Goal: Transaction & Acquisition: Obtain resource

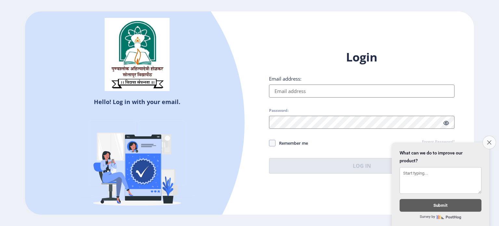
type input "[EMAIL_ADDRESS][DOMAIN_NAME]"
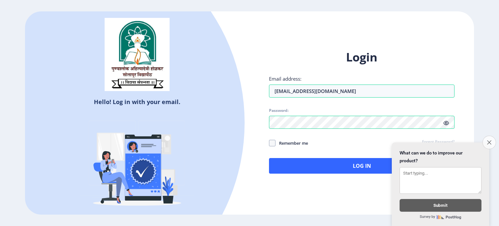
click at [490, 140] on button "Close survey" at bounding box center [489, 142] width 14 height 14
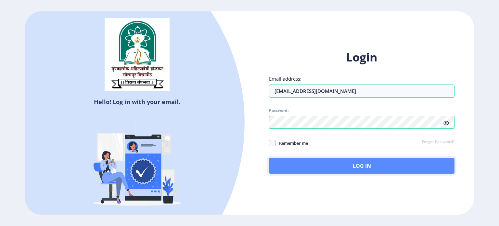
click at [383, 166] on button "Log In" at bounding box center [361, 166] width 185 height 16
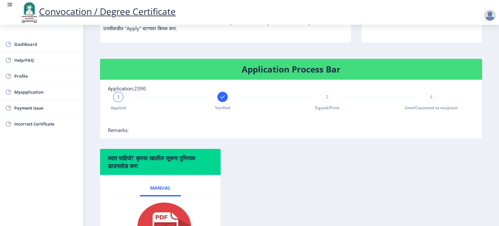
scroll to position [130, 0]
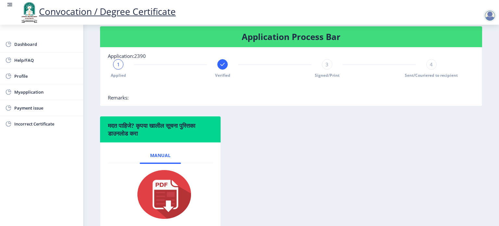
click at [223, 68] on rect at bounding box center [222, 64] width 6 height 6
click at [222, 68] on span "2" at bounding box center [222, 64] width 3 height 6
click at [224, 70] on div "2" at bounding box center [222, 64] width 10 height 10
click at [329, 70] on div "3" at bounding box center [327, 64] width 10 height 10
click at [431, 68] on span "4" at bounding box center [431, 64] width 3 height 6
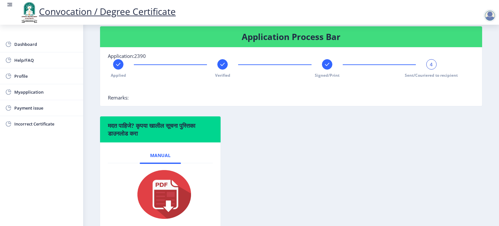
click at [128, 101] on span "Remarks:" at bounding box center [118, 97] width 21 height 6
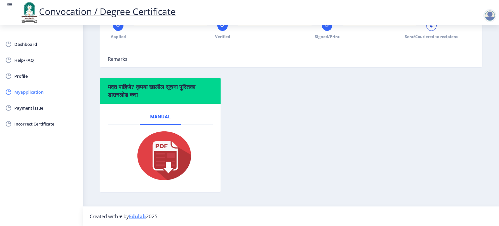
click at [19, 92] on span "Myapplication" at bounding box center [46, 92] width 64 height 8
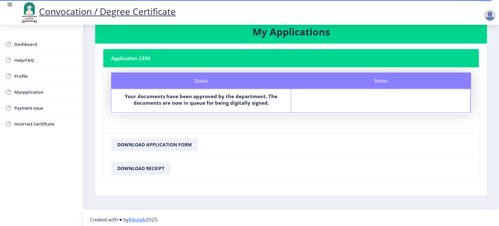
scroll to position [19, 0]
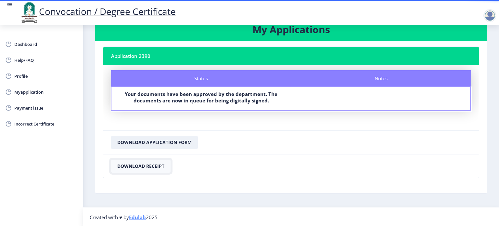
click at [152, 165] on button "Download Receipt" at bounding box center [140, 165] width 59 height 13
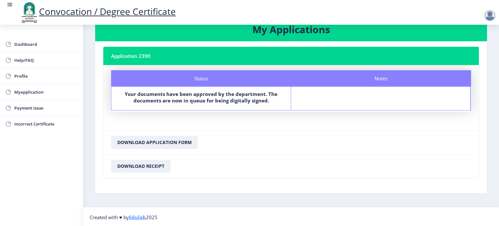
click at [270, 156] on nb-card-footer "Download Receipt" at bounding box center [290, 166] width 375 height 24
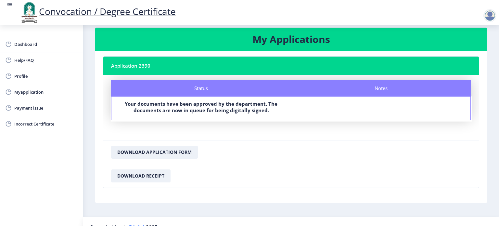
scroll to position [0, 0]
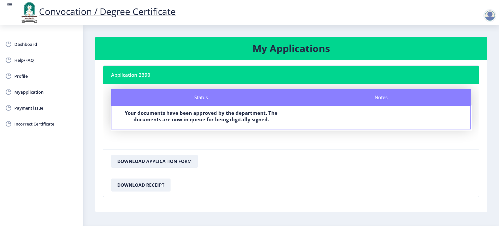
click at [388, 175] on nb-card-footer "Download Receipt" at bounding box center [290, 185] width 375 height 24
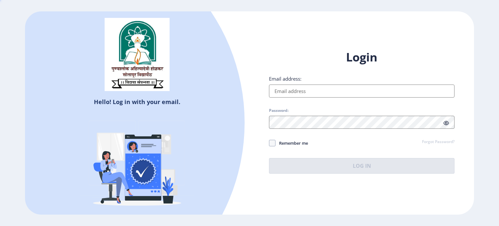
type input "[EMAIL_ADDRESS][DOMAIN_NAME]"
